Goal: Check status: Check status

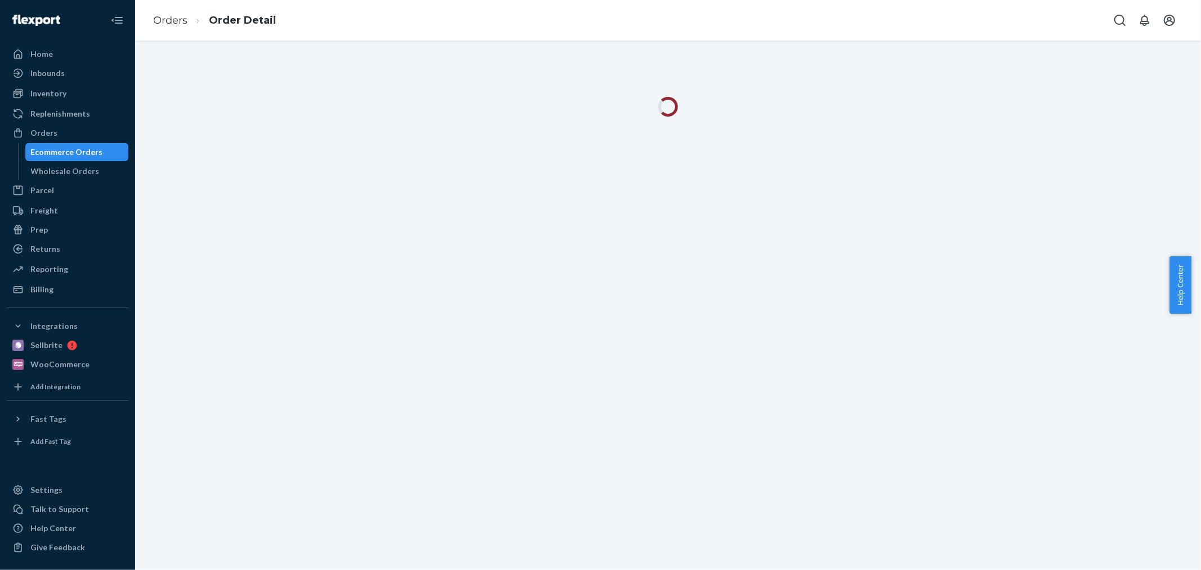
click at [69, 152] on div "Ecommerce Orders" at bounding box center [67, 151] width 72 height 11
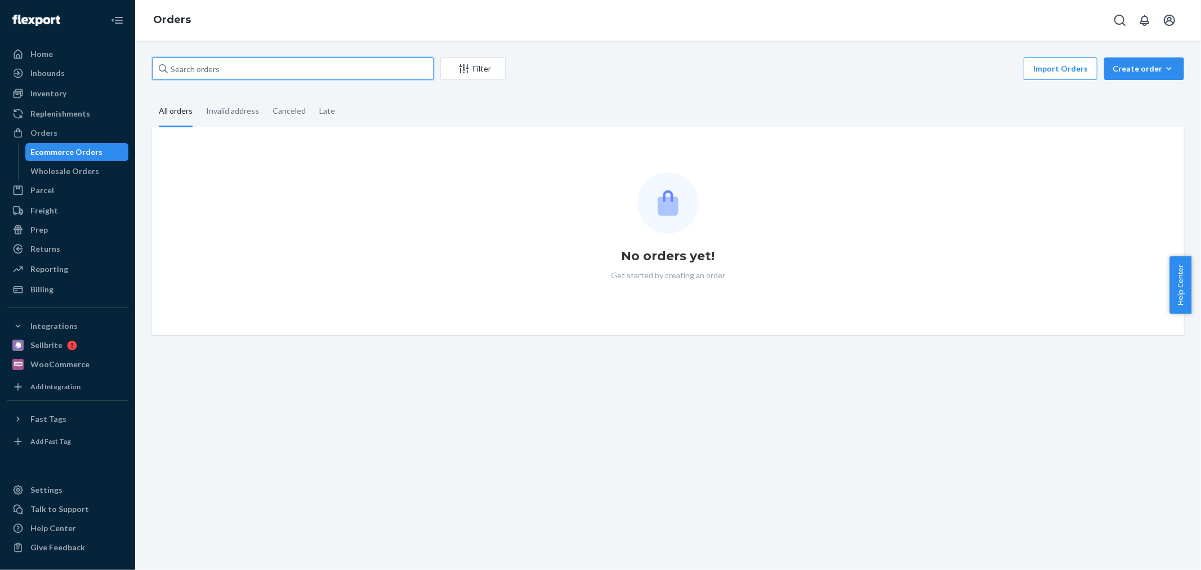
click at [231, 69] on input "text" at bounding box center [292, 68] width 281 height 23
paste input "B1VWGGUTXE"
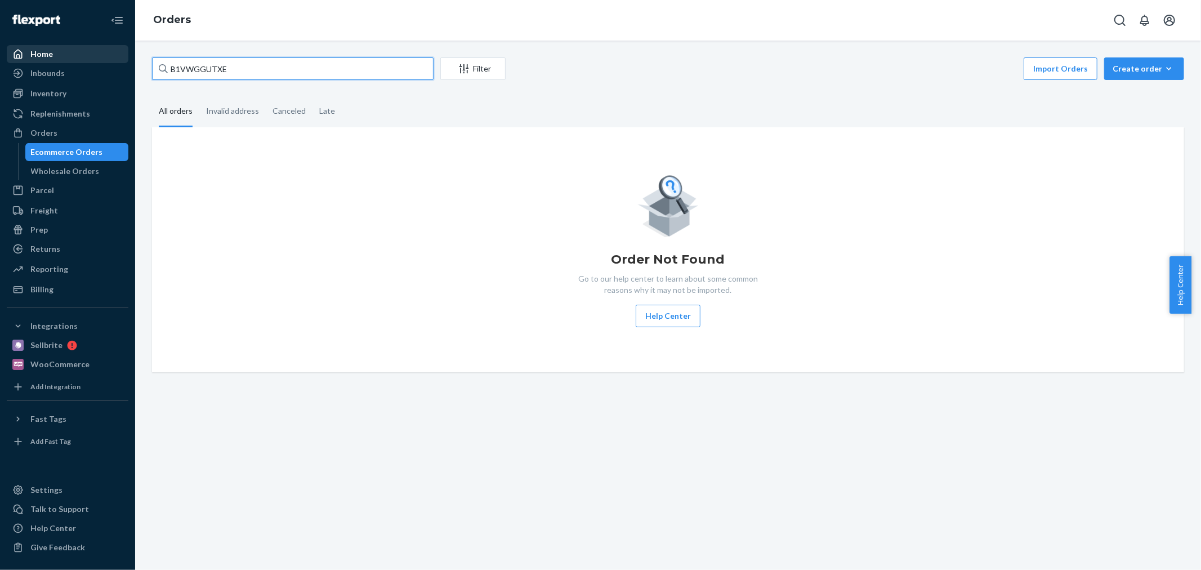
type input "B1VWGGUTXE"
click at [26, 58] on div at bounding box center [21, 53] width 18 height 11
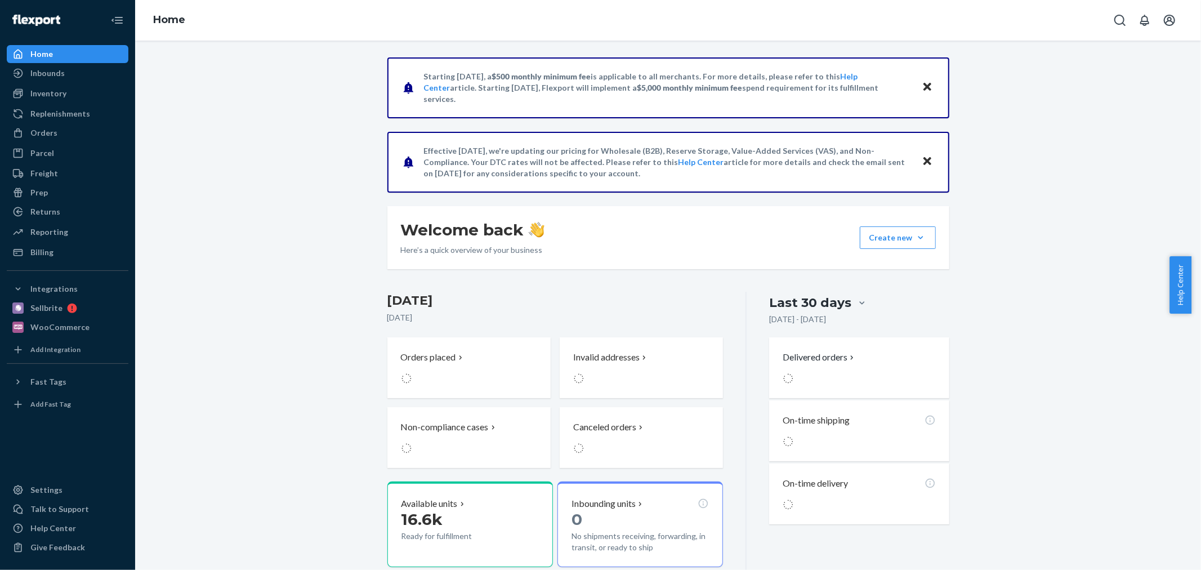
click at [275, 316] on div "Starting [DATE], a $500 monthly minimum fee is applicable to all merchants. For…" at bounding box center [668, 449] width 1049 height 785
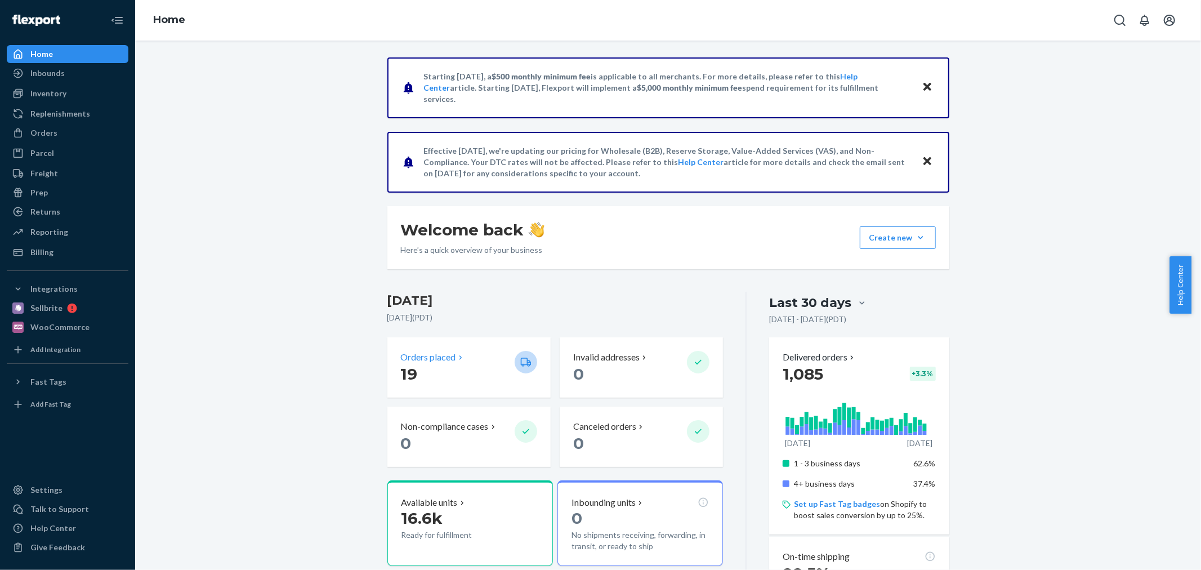
click at [409, 352] on p "Orders placed" at bounding box center [428, 357] width 55 height 13
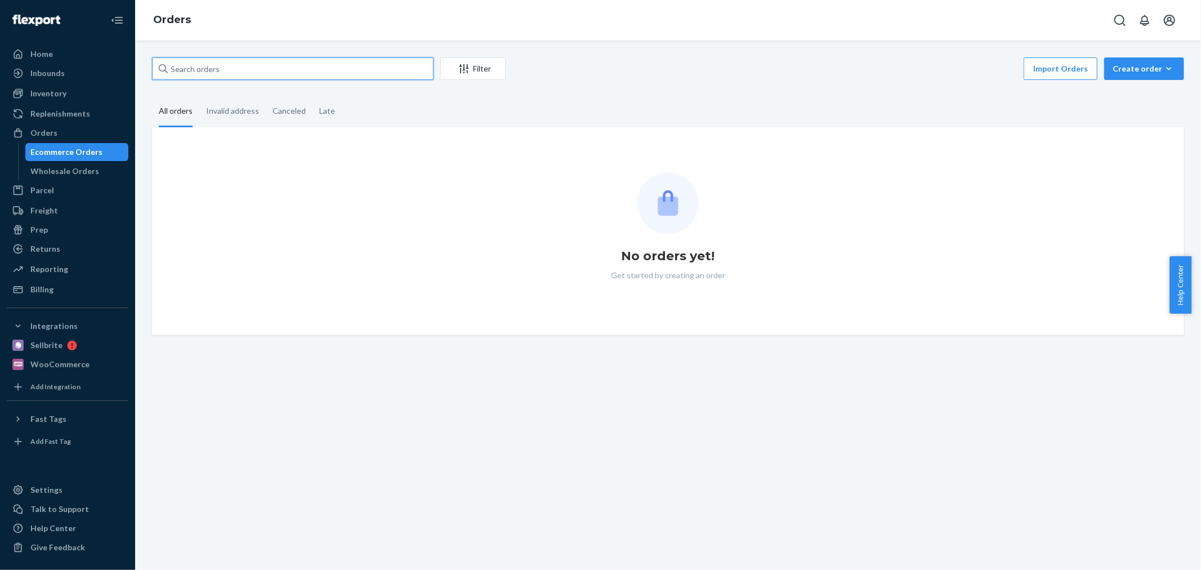
click at [271, 68] on input "text" at bounding box center [292, 68] width 281 height 23
paste input "B1VWGGUTXE"
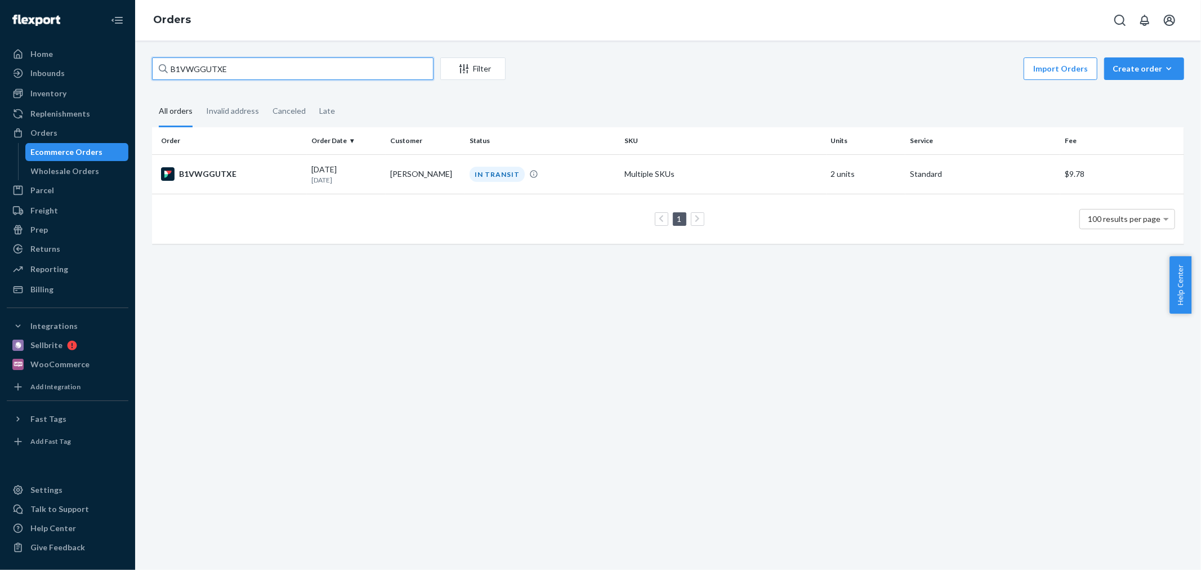
type input "B1VWGGUTXE"
click at [409, 195] on td "1 100 results per page" at bounding box center [668, 219] width 1032 height 50
click at [407, 182] on td "Fran Welsh" at bounding box center [425, 173] width 79 height 39
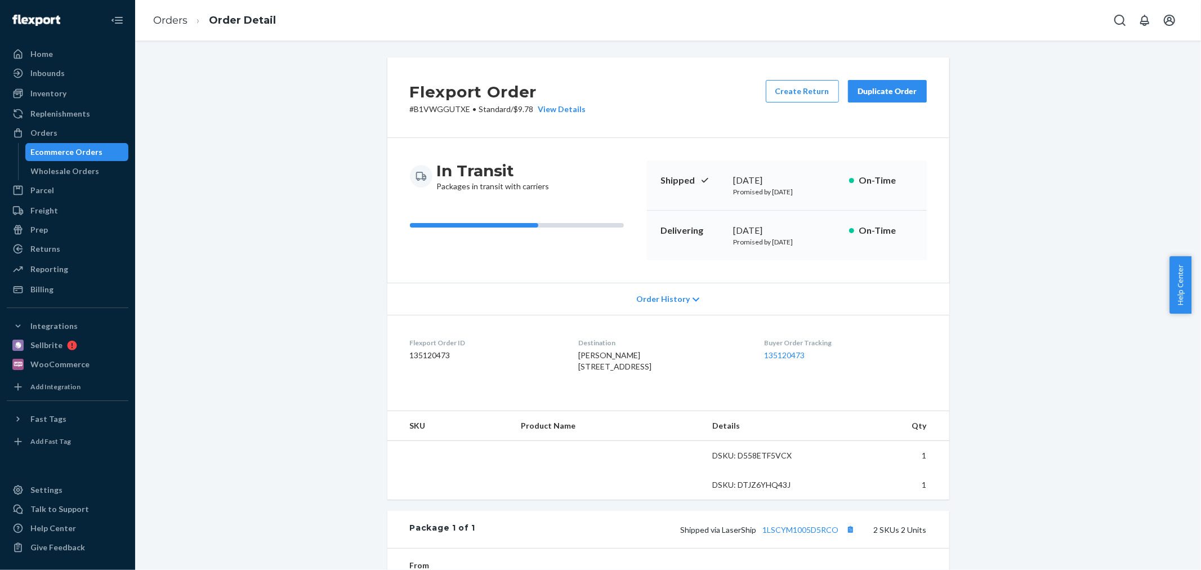
scroll to position [235, 0]
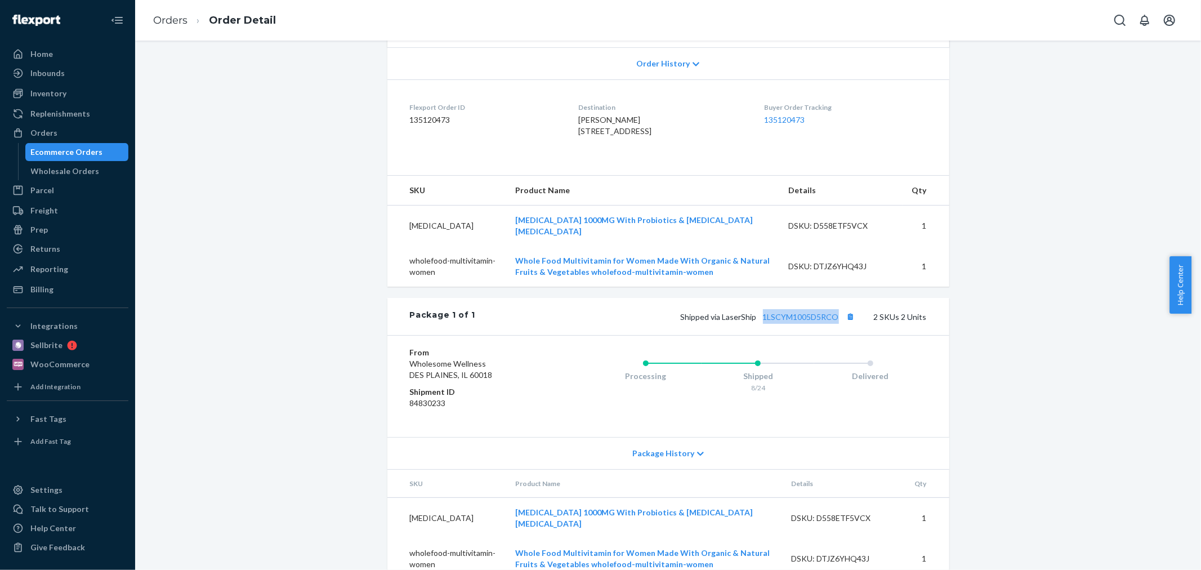
drag, startPoint x: 758, startPoint y: 338, endPoint x: 839, endPoint y: 349, distance: 82.3
click at [839, 335] on div "Package 1 of 1 Shipped via LaserShip 1LSCYM1005D5RCO 2 SKUs 2 Units" at bounding box center [668, 316] width 562 height 37
copy link "1LSCYM1005D5RCO"
drag, startPoint x: 777, startPoint y: 333, endPoint x: 769, endPoint y: 339, distance: 10.0
drag, startPoint x: 717, startPoint y: 347, endPoint x: 724, endPoint y: 348, distance: 6.8
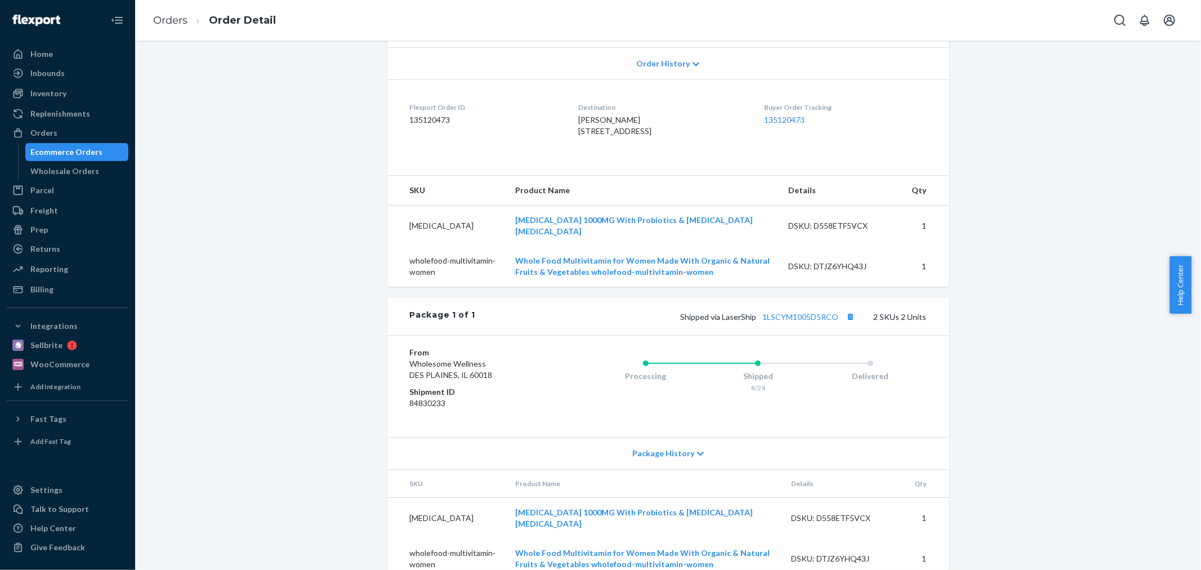
click at [717, 335] on div "Package 1 of 1 Shipped via LaserShip 1LSCYM1005D5RCO 2 SKUs 2 Units" at bounding box center [668, 316] width 562 height 37
drag, startPoint x: 756, startPoint y: 342, endPoint x: 835, endPoint y: 344, distance: 78.8
click at [835, 324] on div "Shipped via LaserShip 1LSCYM1005D5RCO 2 SKUs 2 Units" at bounding box center [700, 316] width 451 height 15
copy link "1LSCYM1005D5RCO"
